Goal: Task Accomplishment & Management: Complete application form

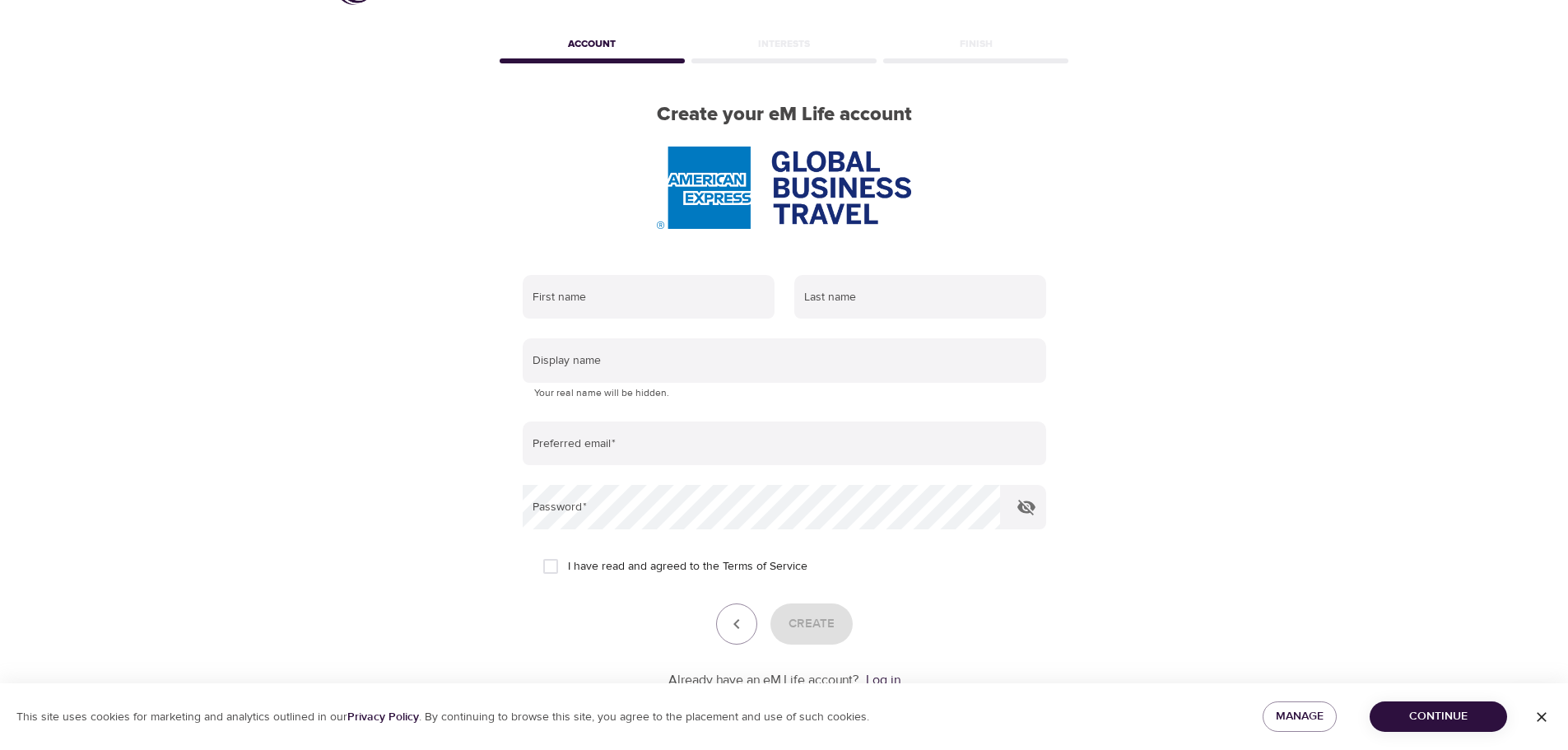
scroll to position [83, 0]
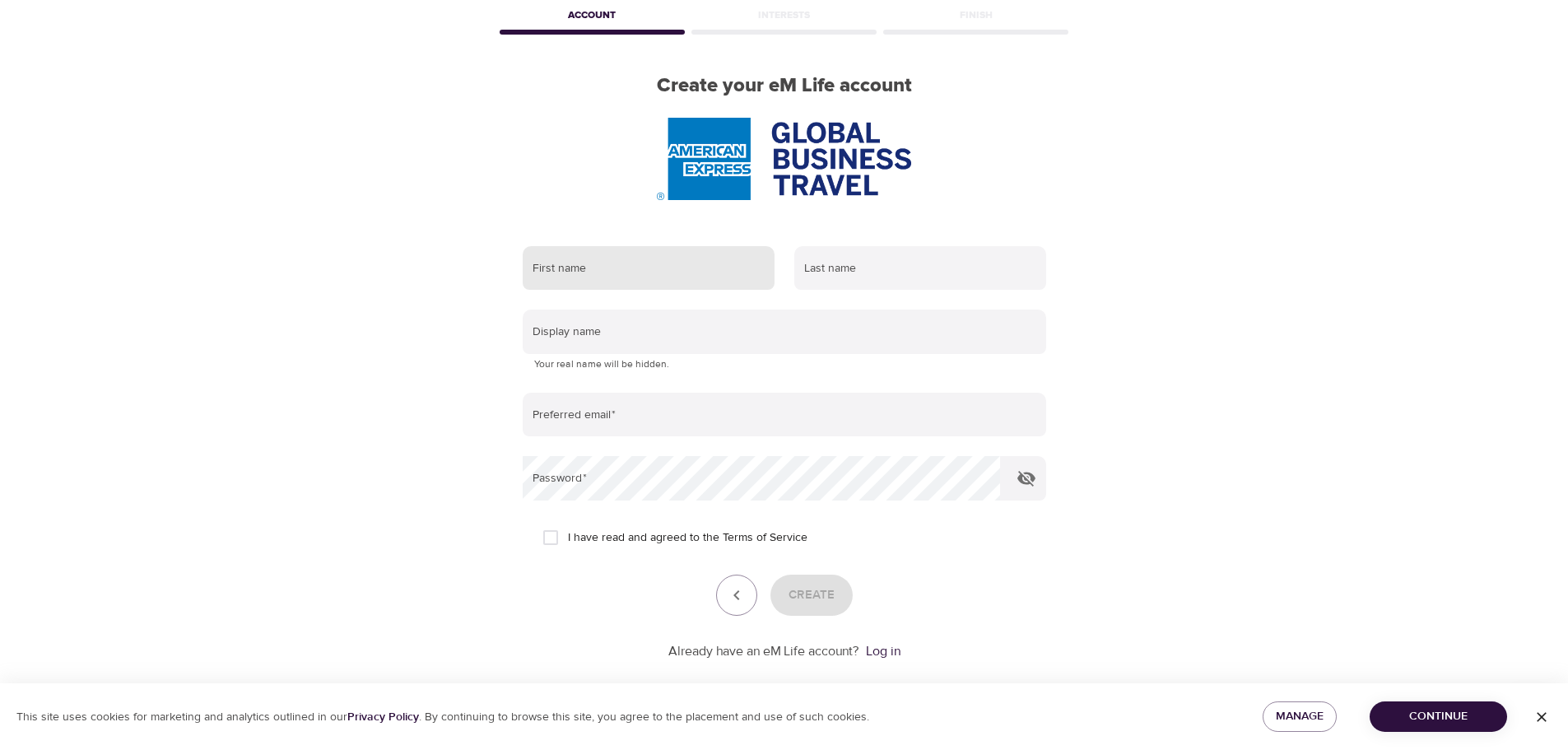
click at [636, 258] on input "text" at bounding box center [649, 268] width 252 height 44
type input "[PERSON_NAME]"
click at [847, 280] on input "text" at bounding box center [921, 268] width 252 height 44
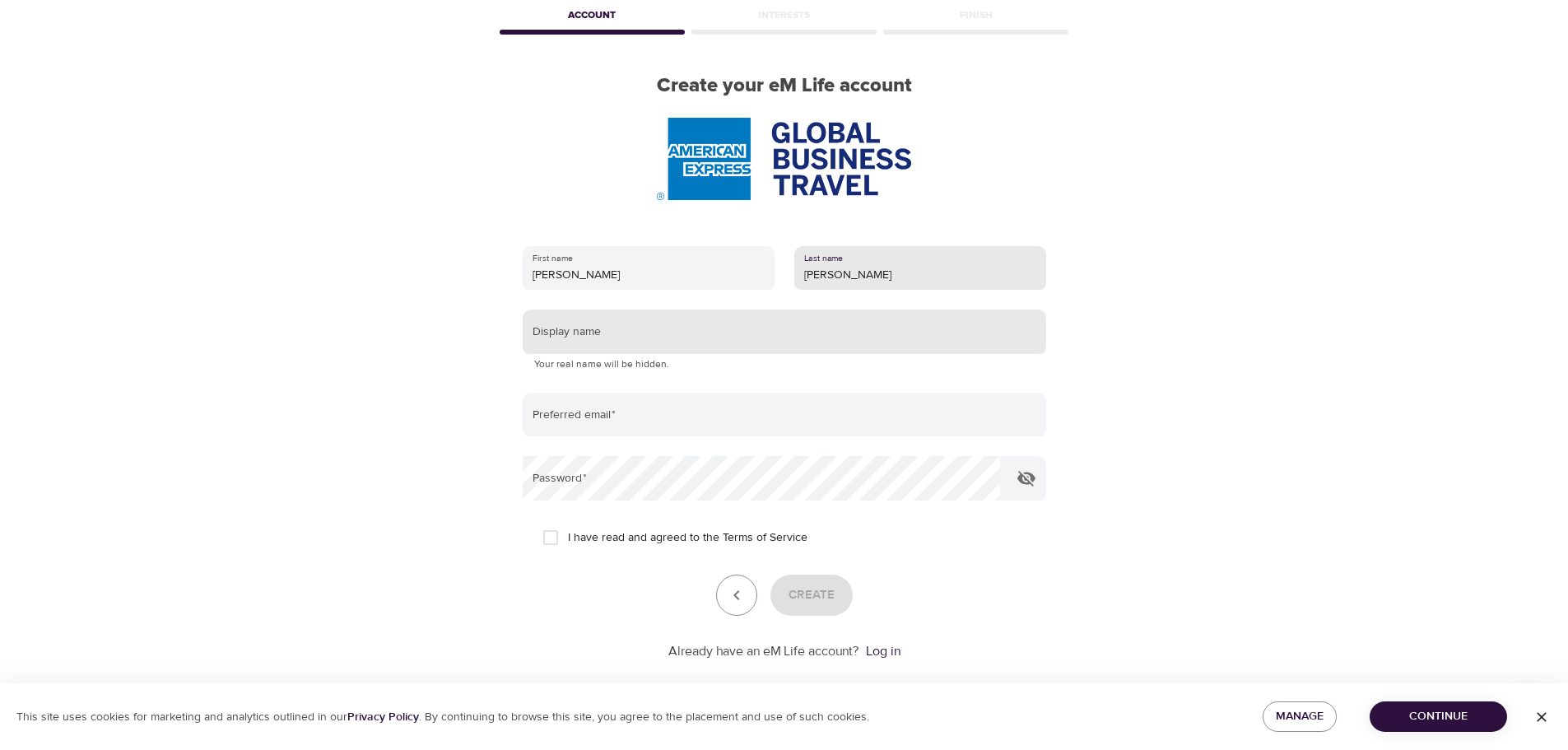
click at [611, 329] on input "text" at bounding box center [784, 332] width 524 height 44
click at [856, 277] on input "[PERSON_NAME]" at bounding box center [921, 268] width 252 height 44
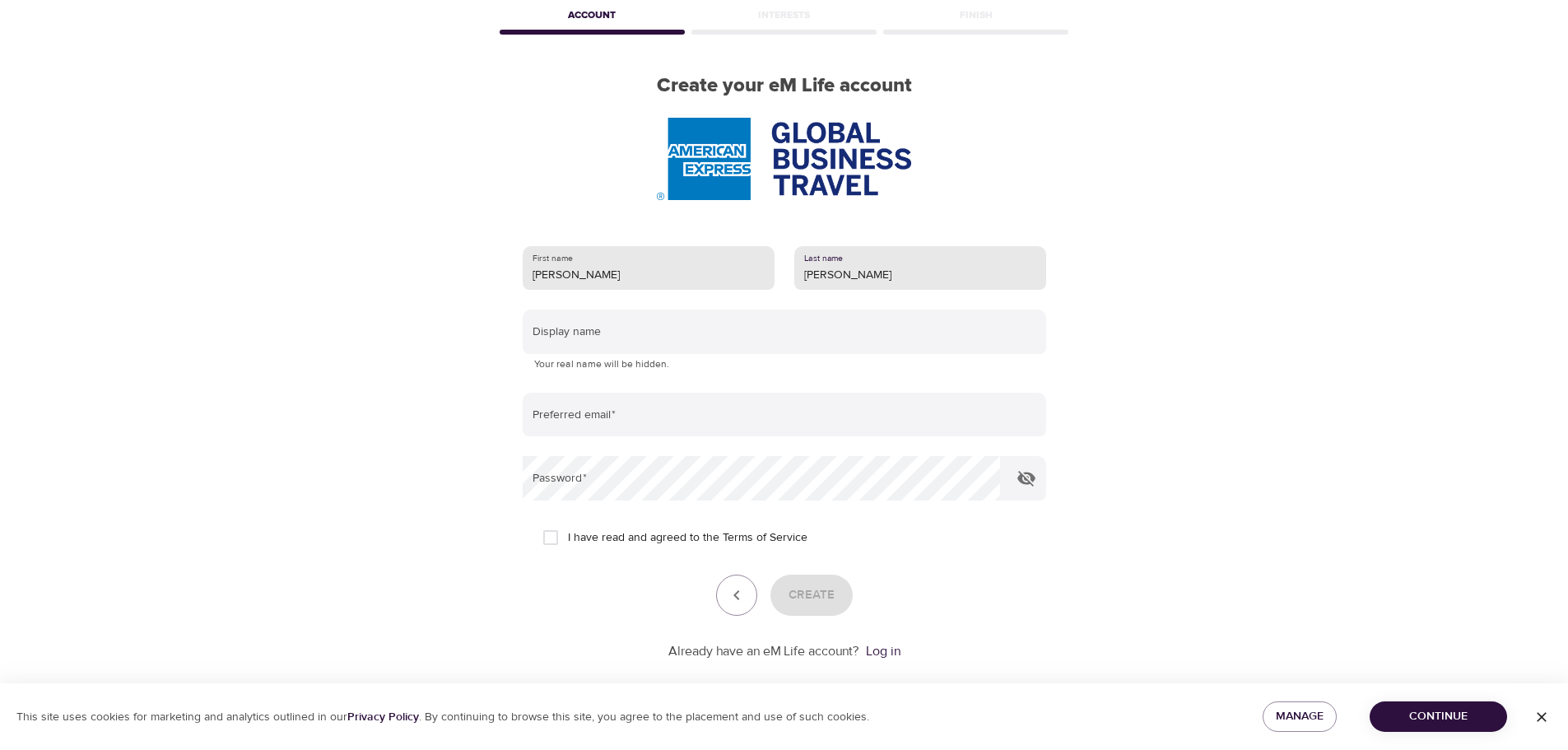
drag, startPoint x: 856, startPoint y: 277, endPoint x: 730, endPoint y: 281, distance: 126.1
click at [730, 281] on div "First name [PERSON_NAME] Last name [PERSON_NAME]" at bounding box center [784, 268] width 543 height 64
type input "[PERSON_NAME]"
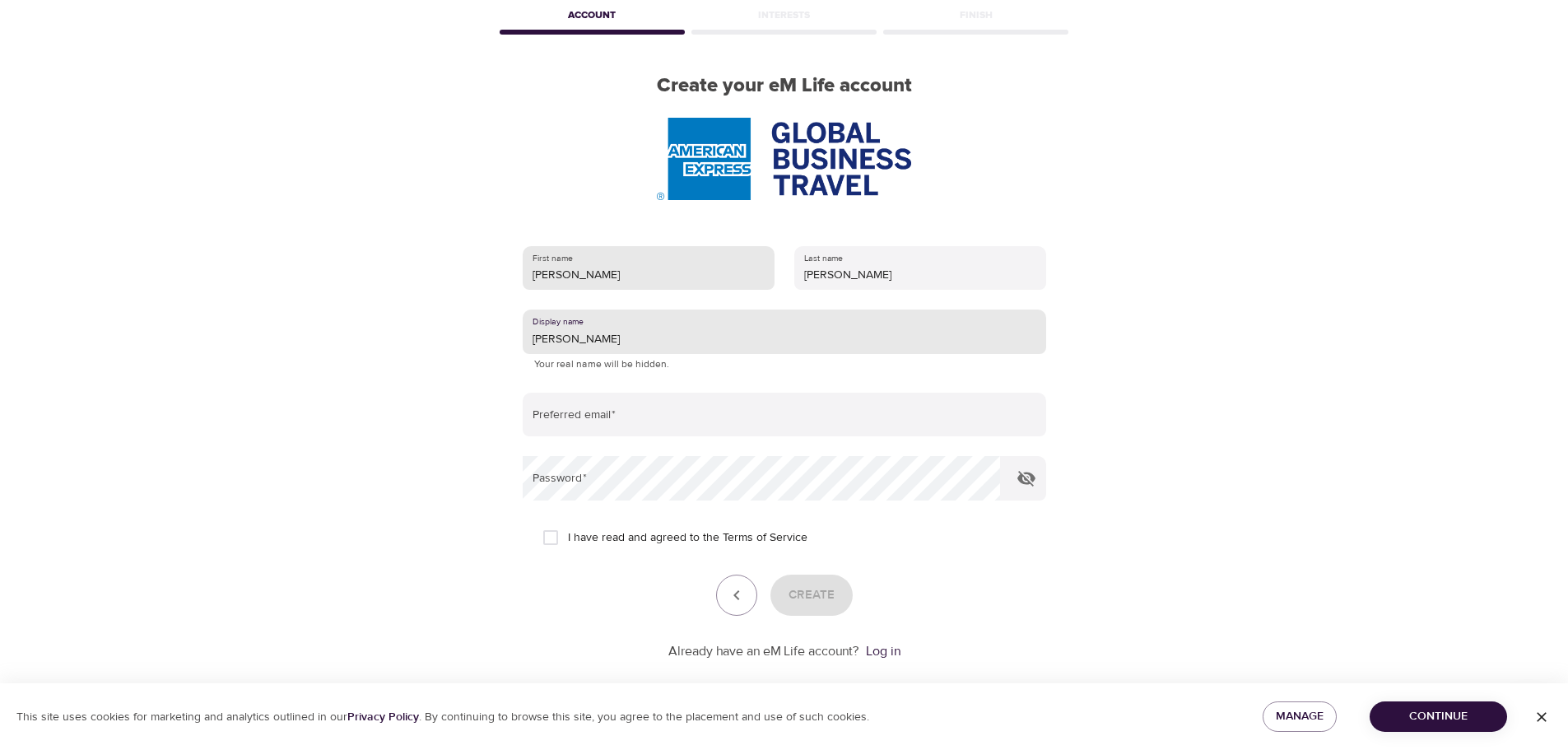
type input "[PERSON_NAME]"
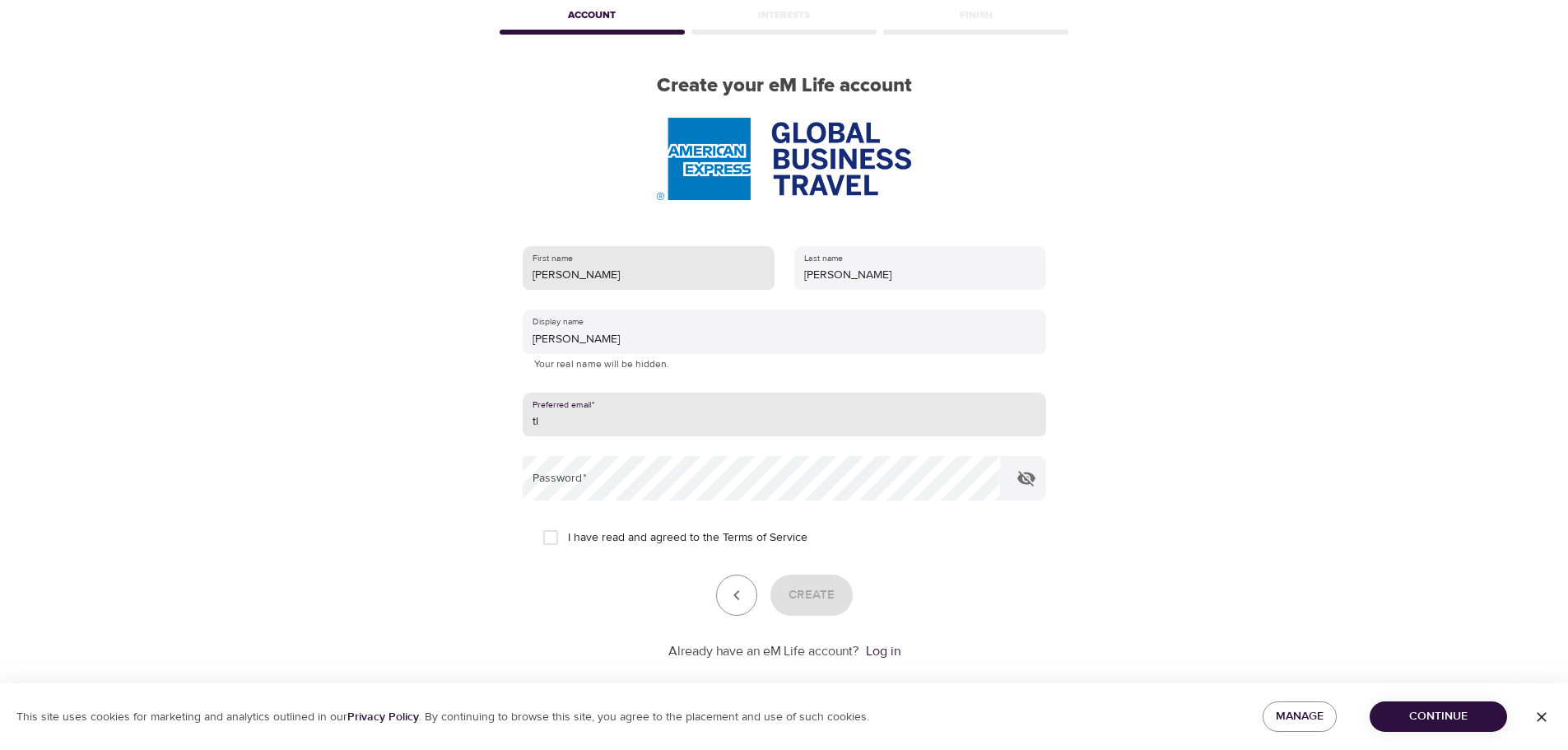
type input "t"
type input "[PERSON_NAME][EMAIL_ADDRESS][PERSON_NAME][DOMAIN_NAME]"
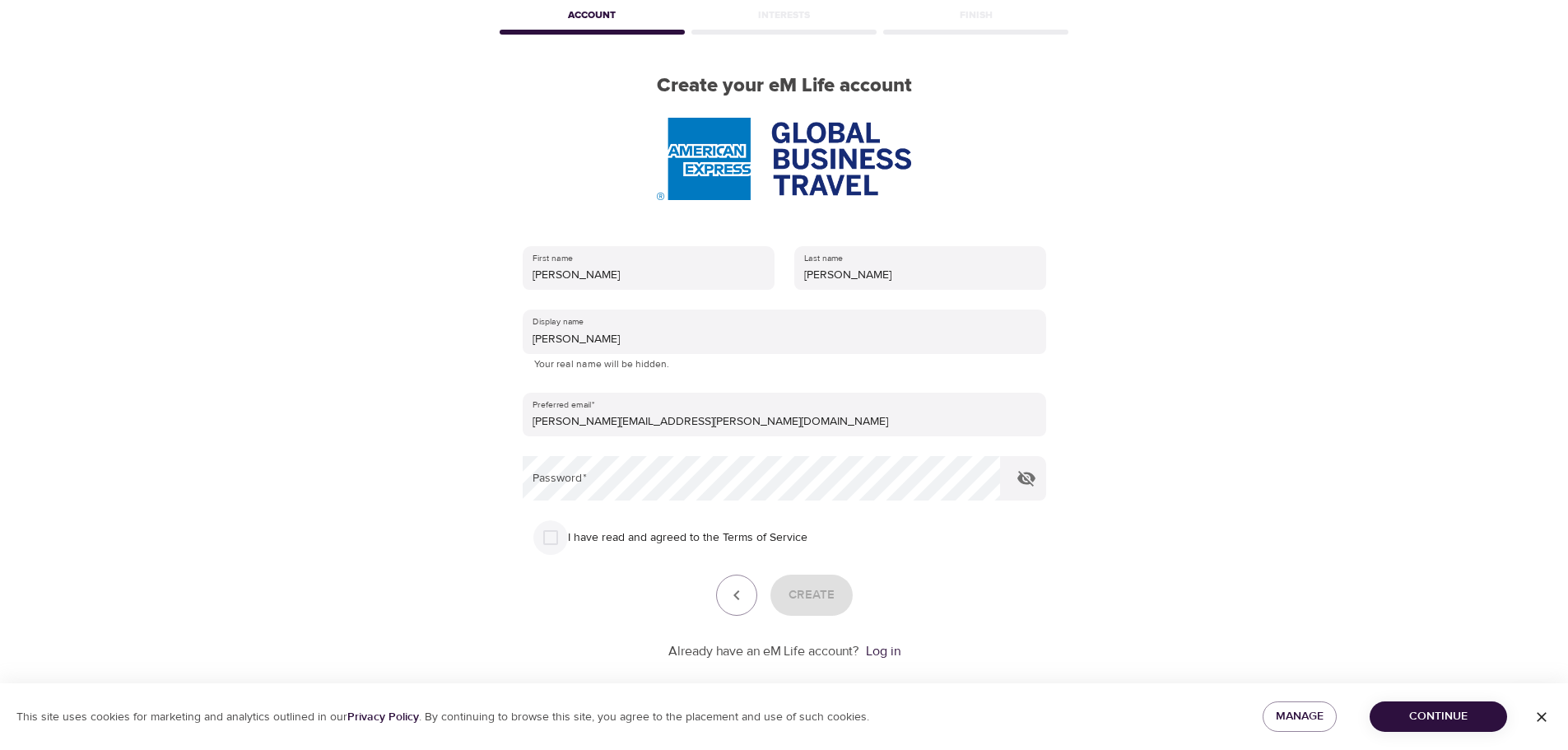
click at [545, 540] on input "I have read and agreed to the Terms of Service" at bounding box center [551, 537] width 34 height 34
checkbox input "true"
